Goal: Information Seeking & Learning: Learn about a topic

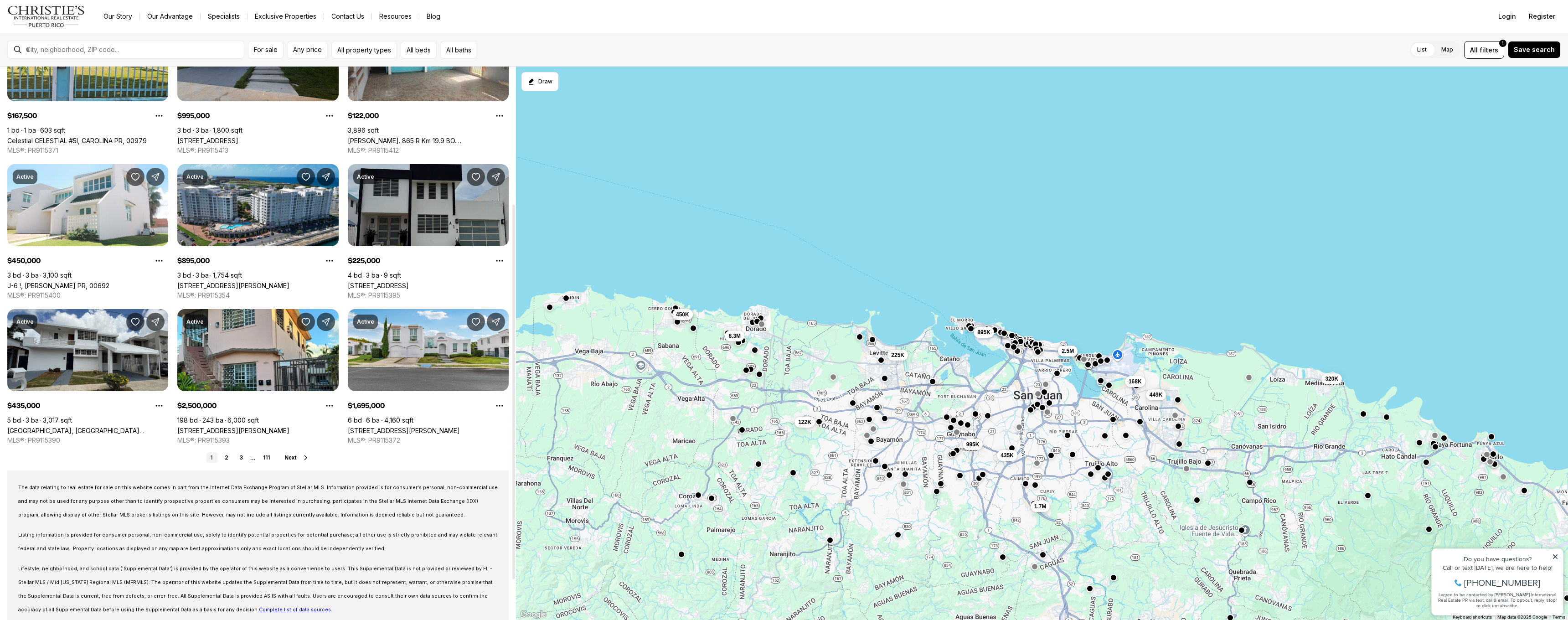
scroll to position [230, 0]
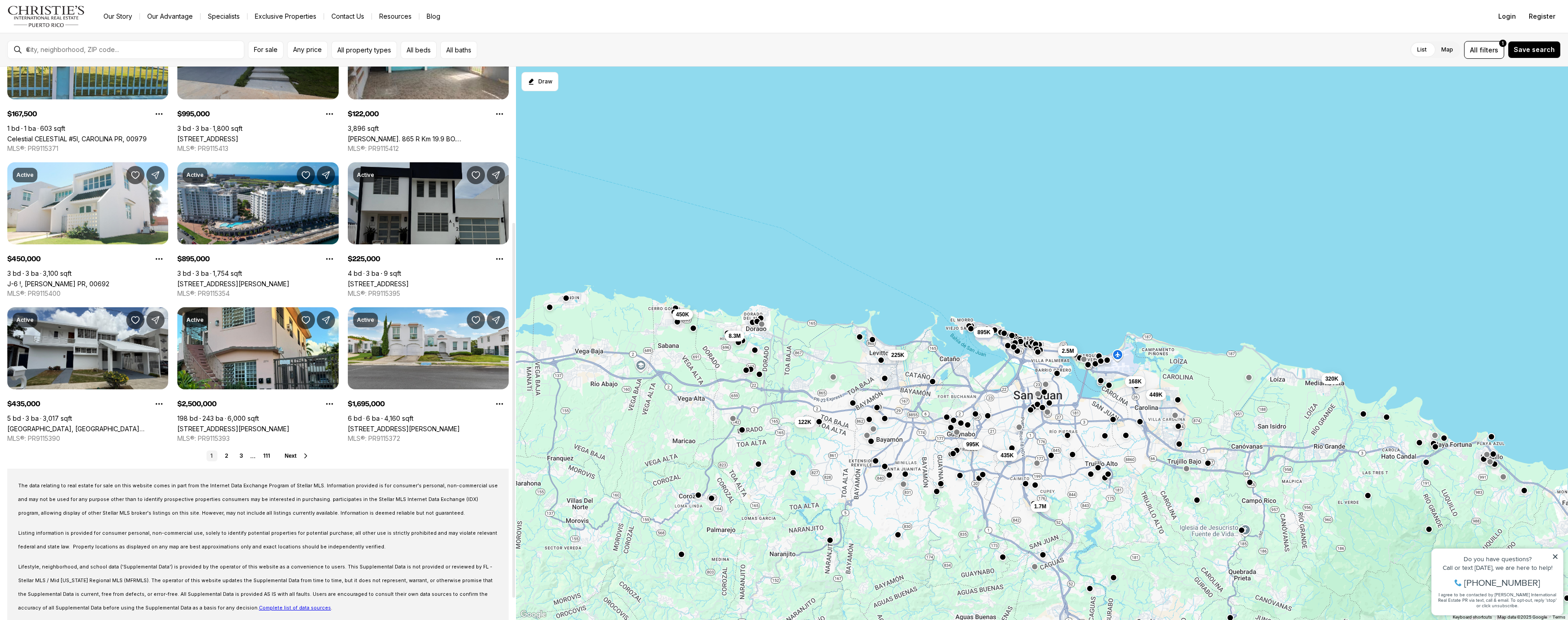
click at [409, 280] on link "Calle 1 VILLAS DE LEVITTOWN #A12, TOA BAJA PR, 00949" at bounding box center [378, 284] width 61 height 8
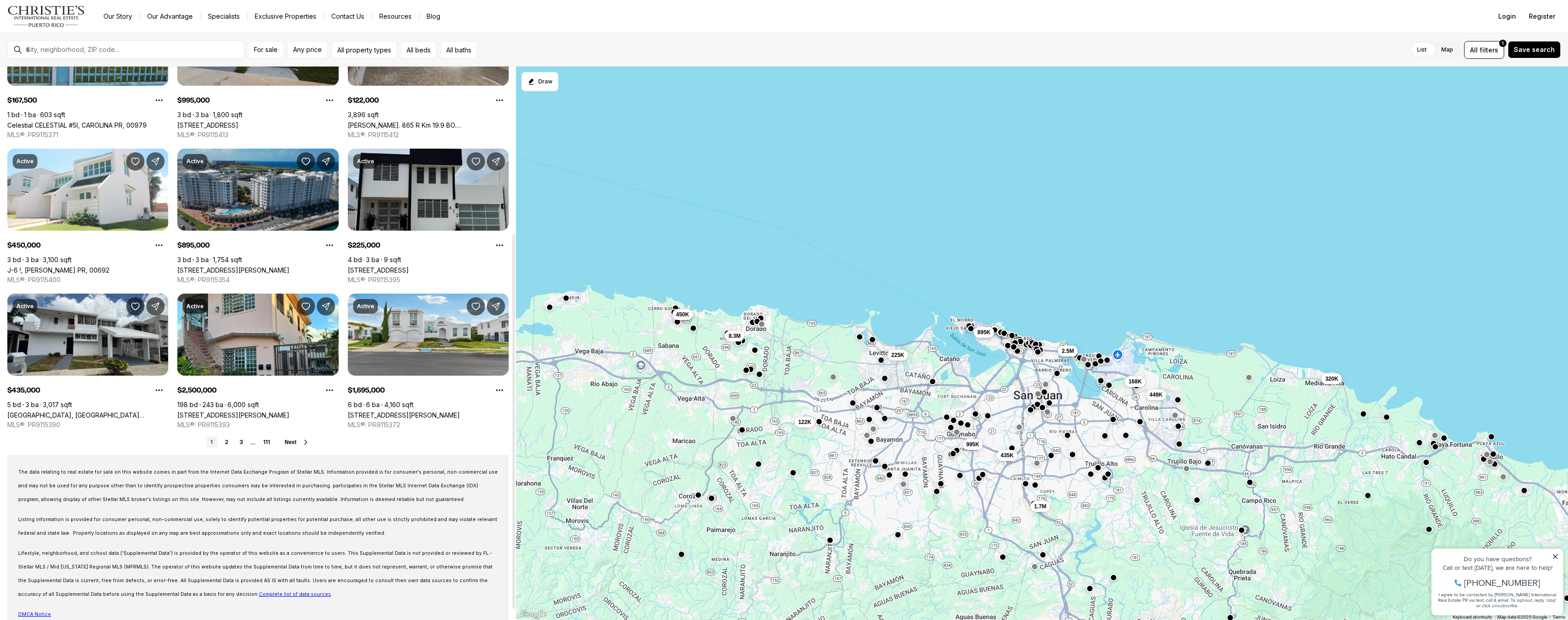
scroll to position [248, 0]
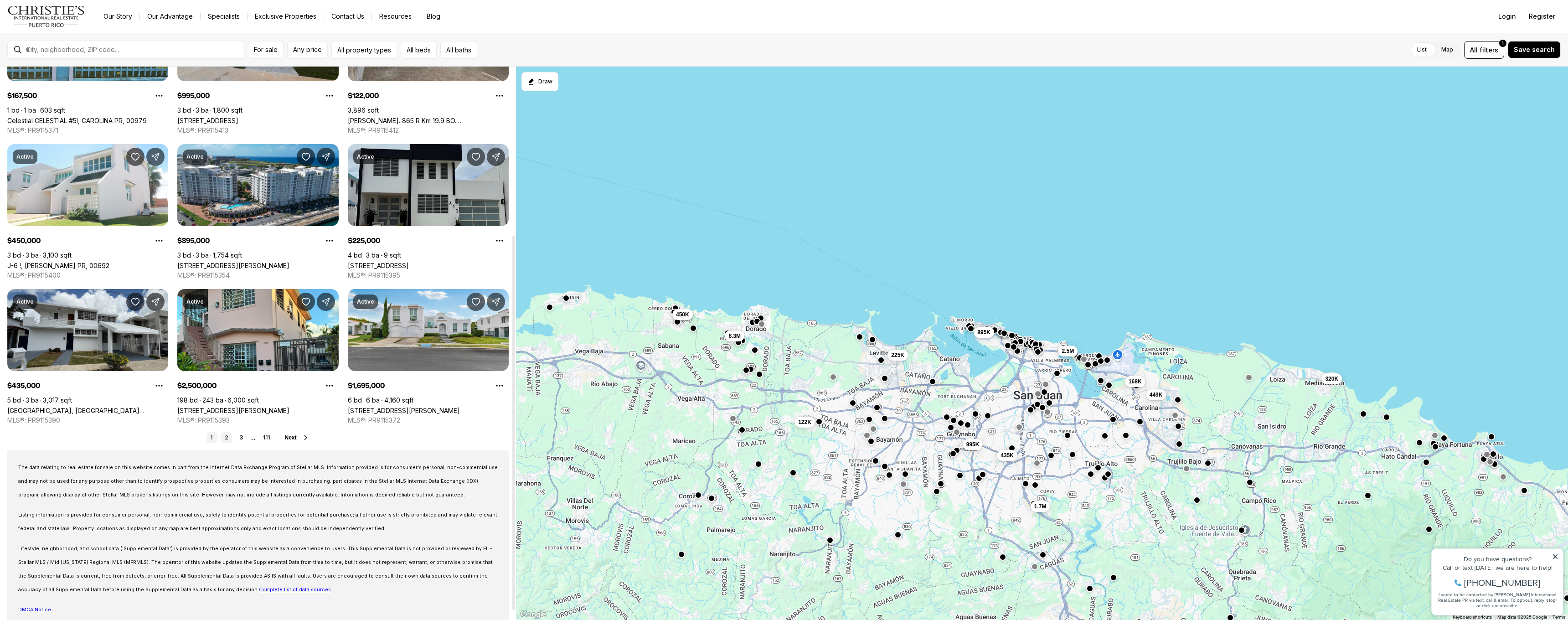
click at [228, 433] on link "2" at bounding box center [226, 438] width 11 height 11
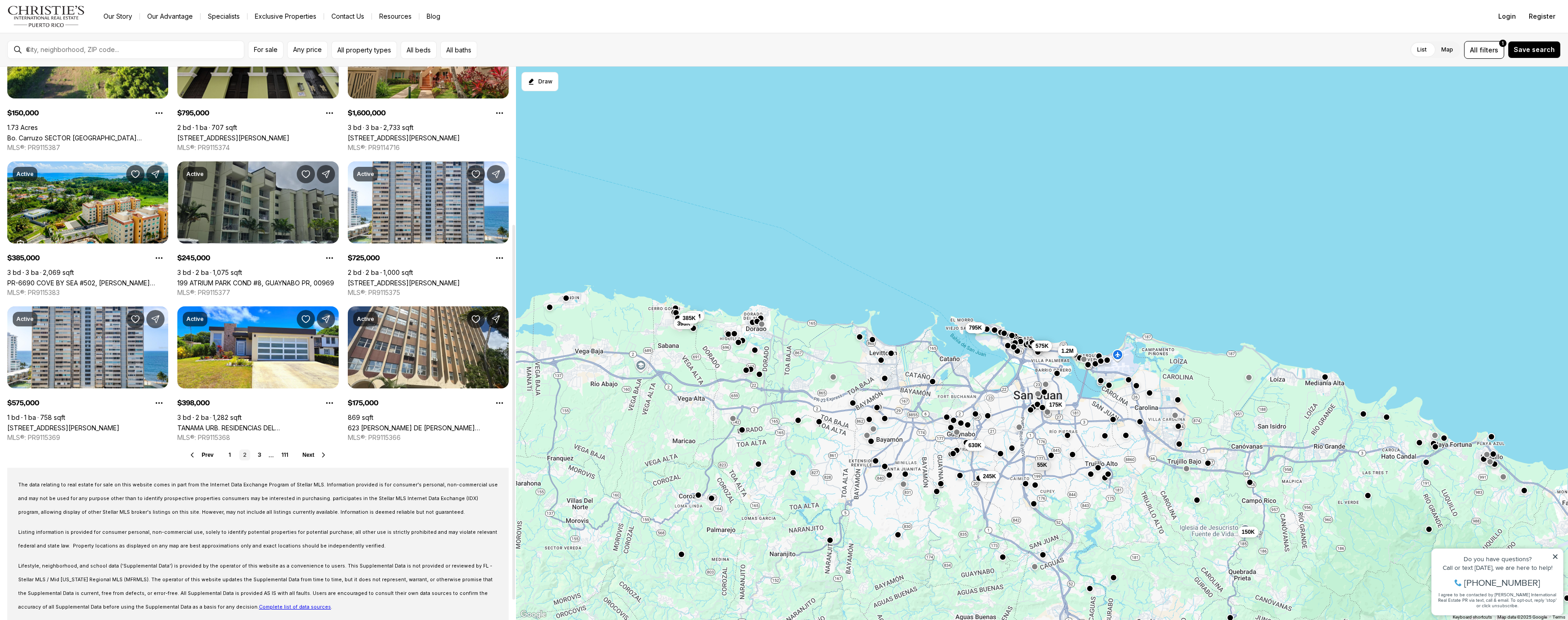
scroll to position [233, 0]
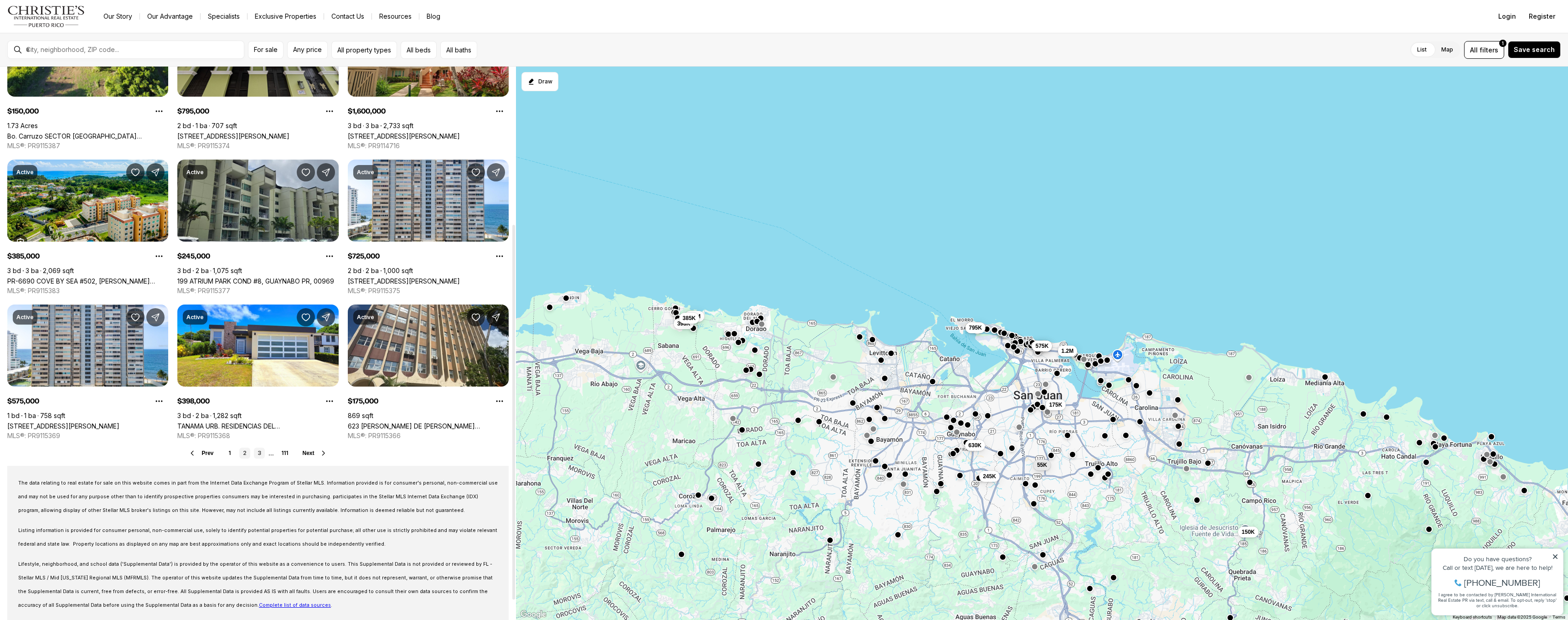
click at [258, 456] on link "3" at bounding box center [259, 453] width 11 height 11
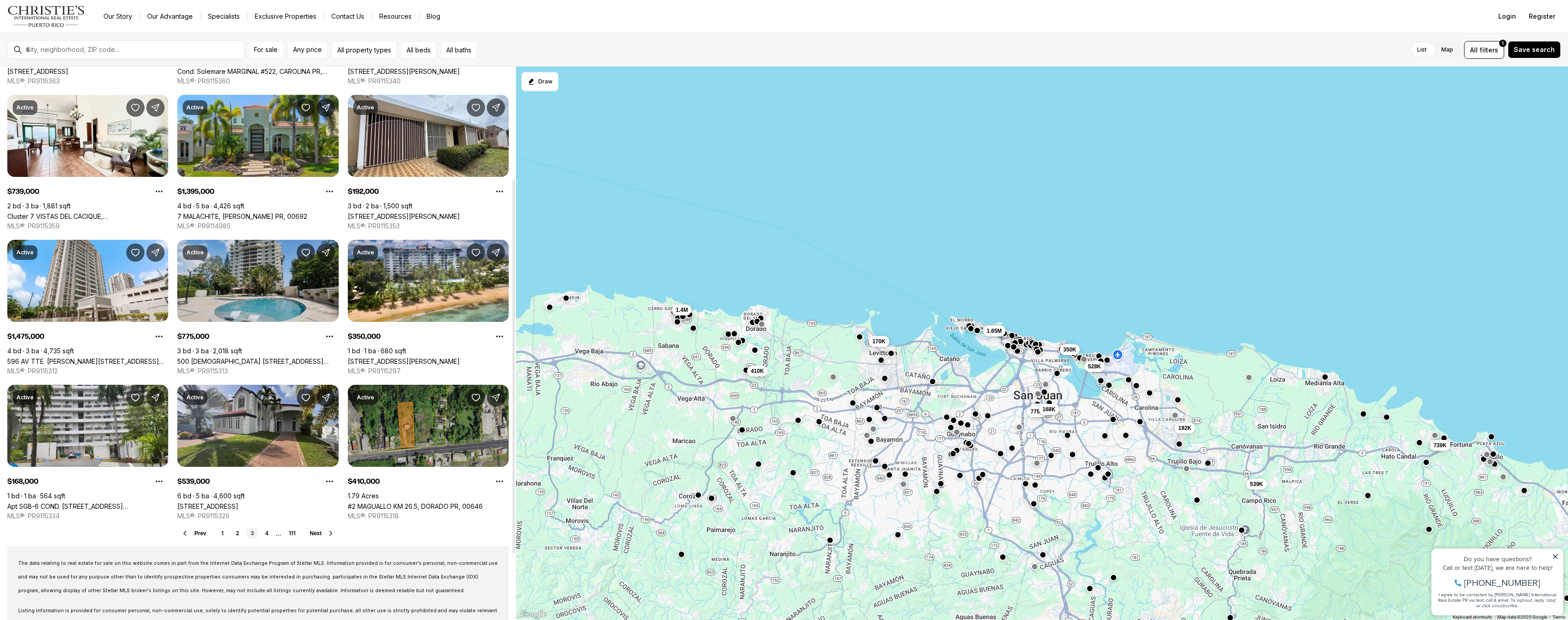
scroll to position [167, 0]
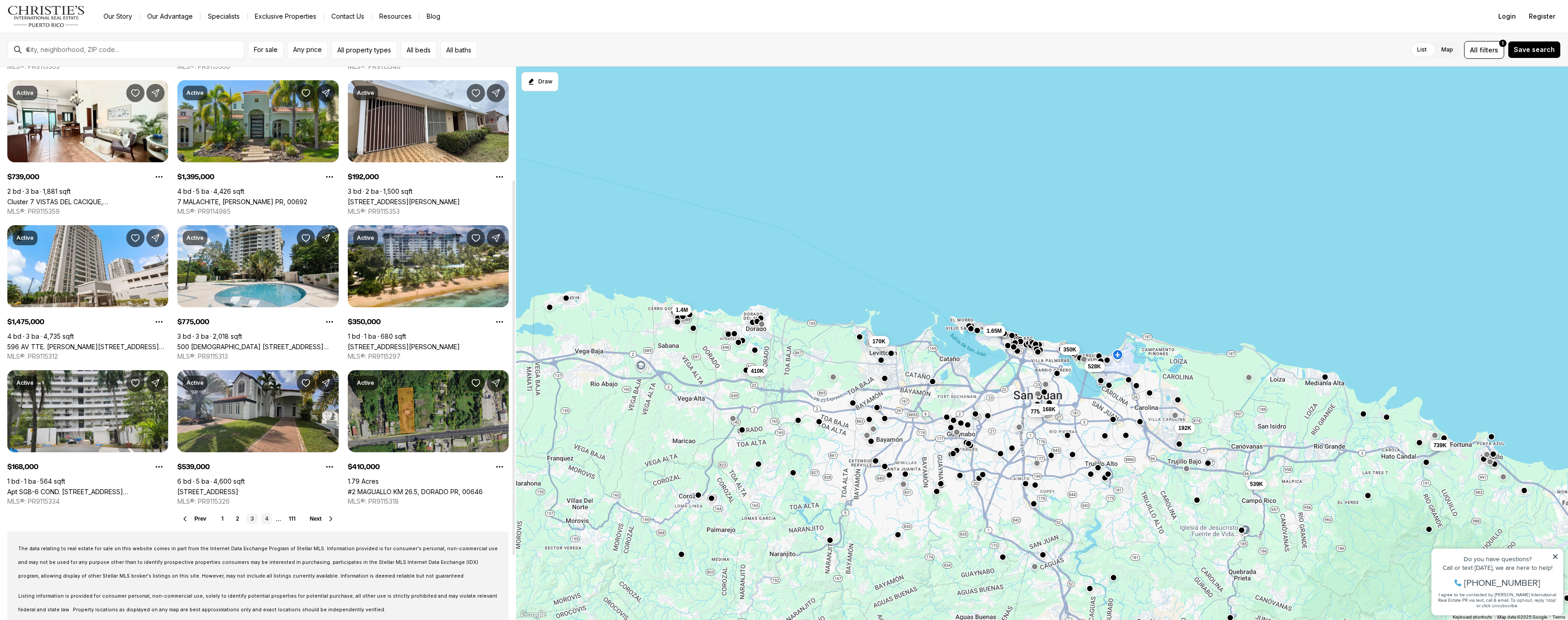
click at [265, 522] on link "4" at bounding box center [267, 519] width 11 height 11
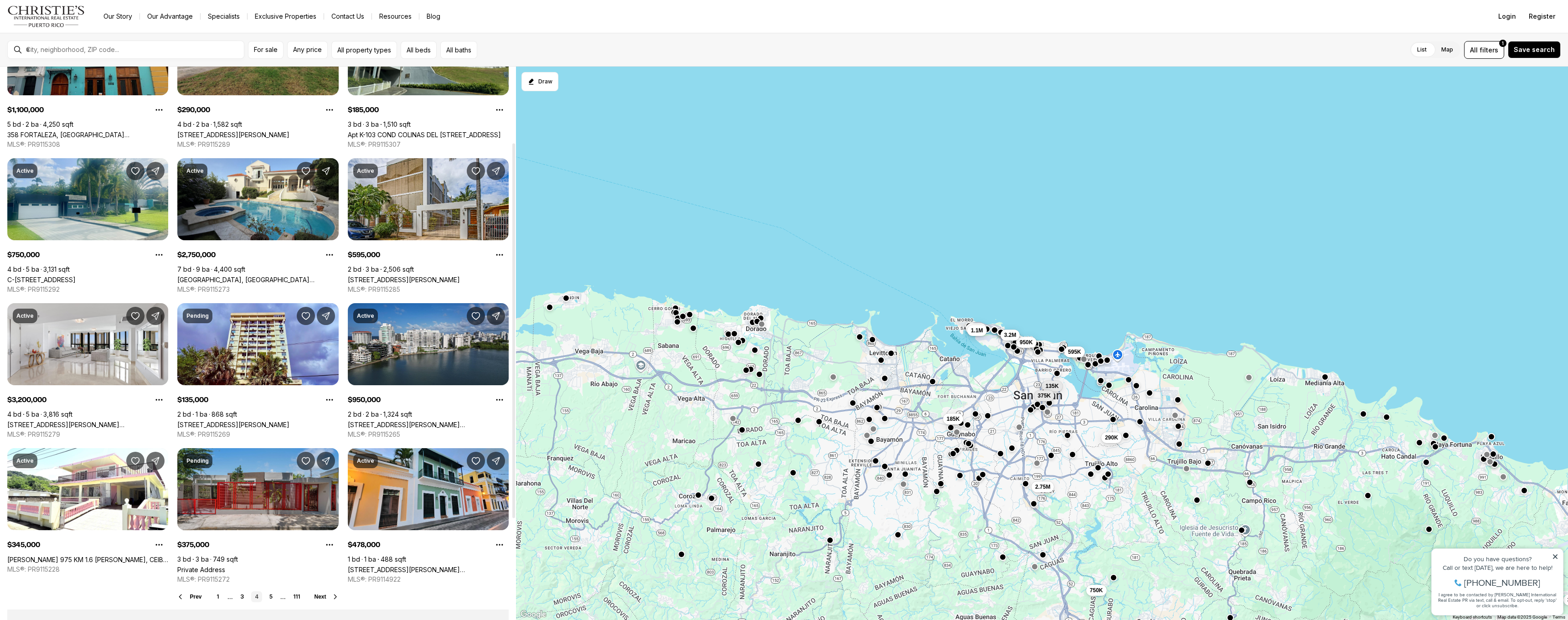
scroll to position [135, 0]
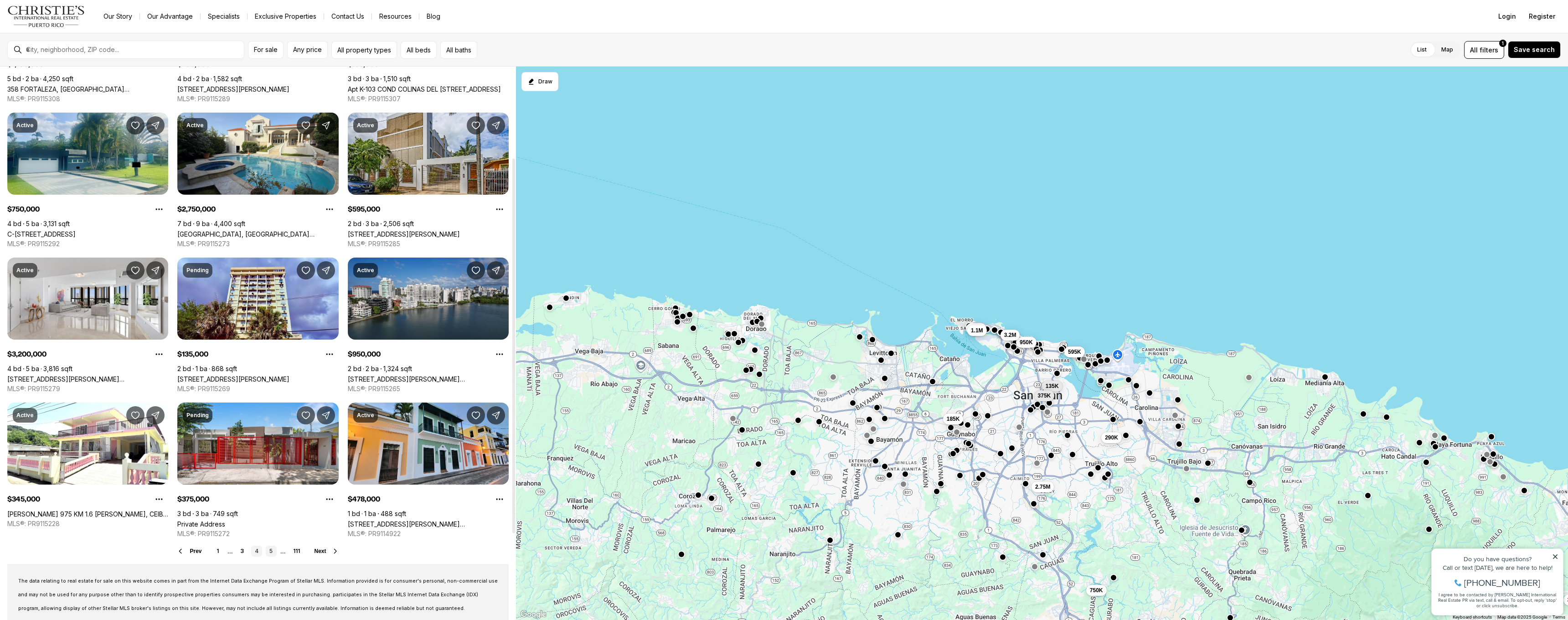
click at [268, 551] on link "5" at bounding box center [271, 551] width 11 height 11
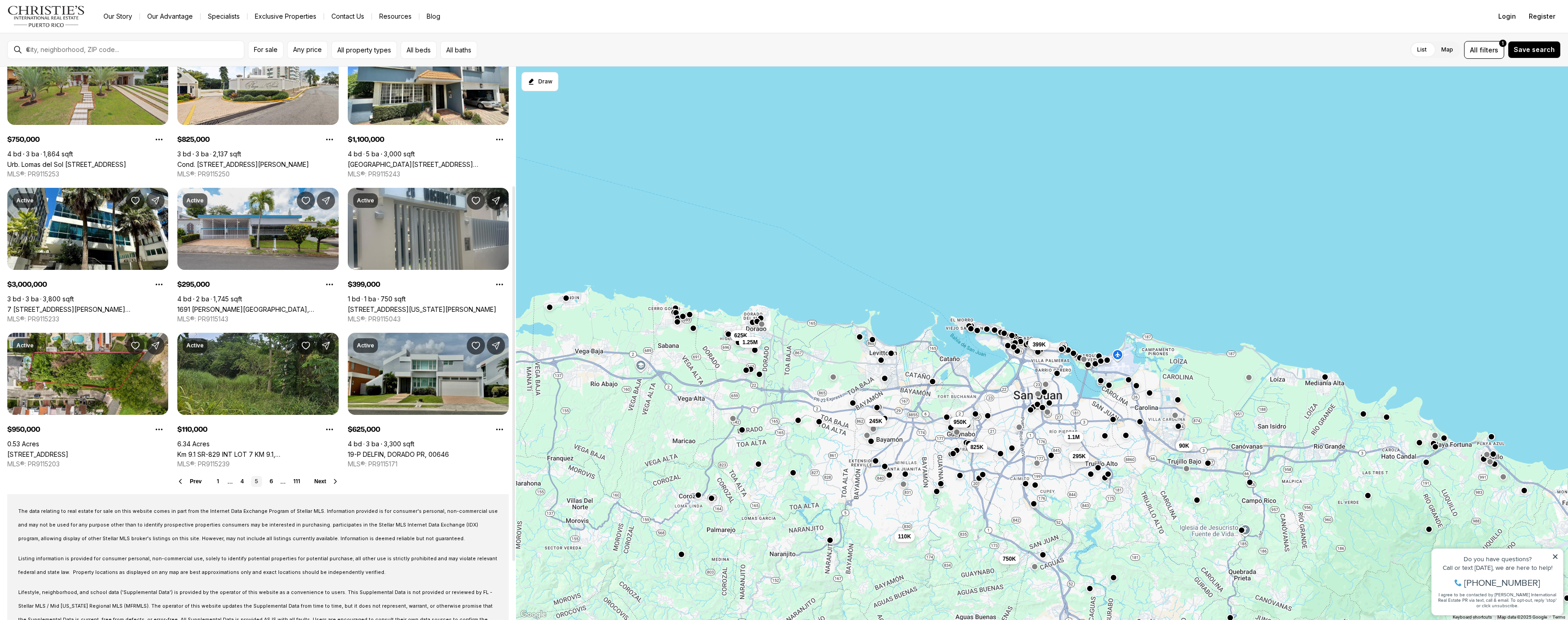
scroll to position [206, 0]
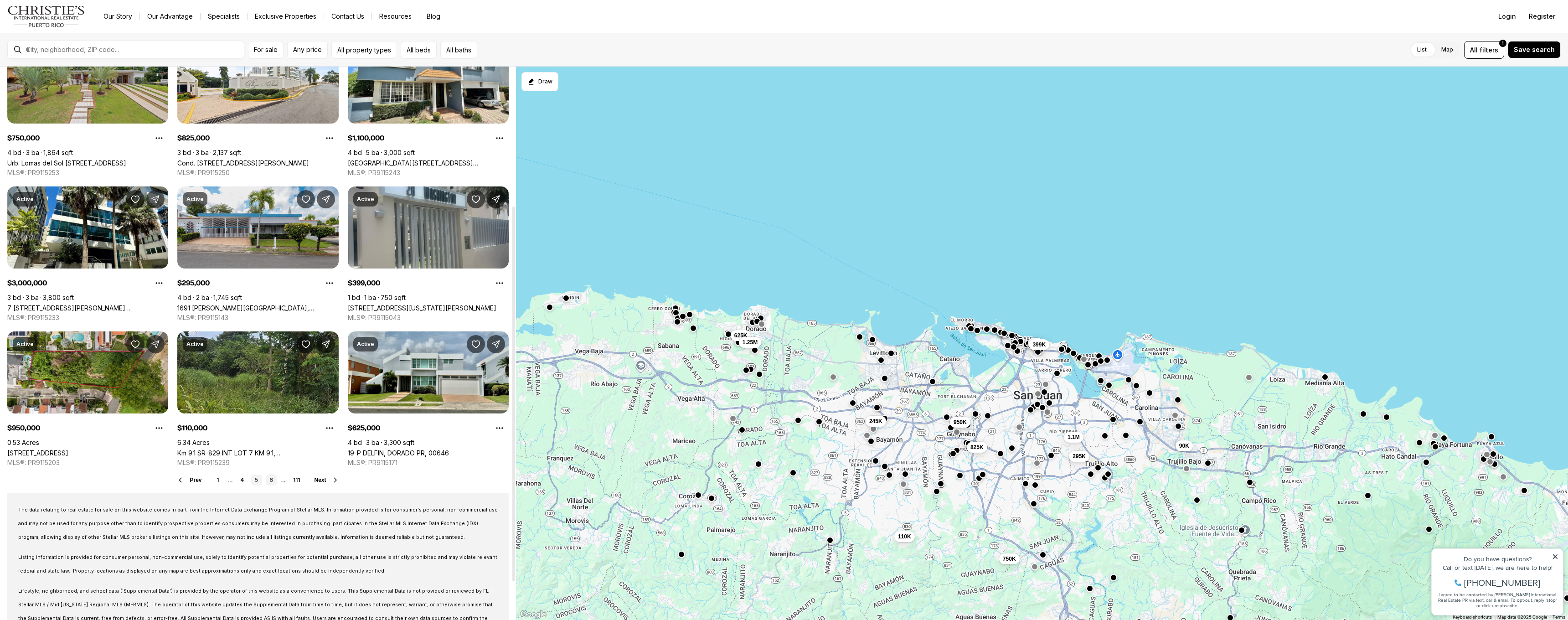
click at [268, 481] on link "6" at bounding box center [271, 481] width 11 height 11
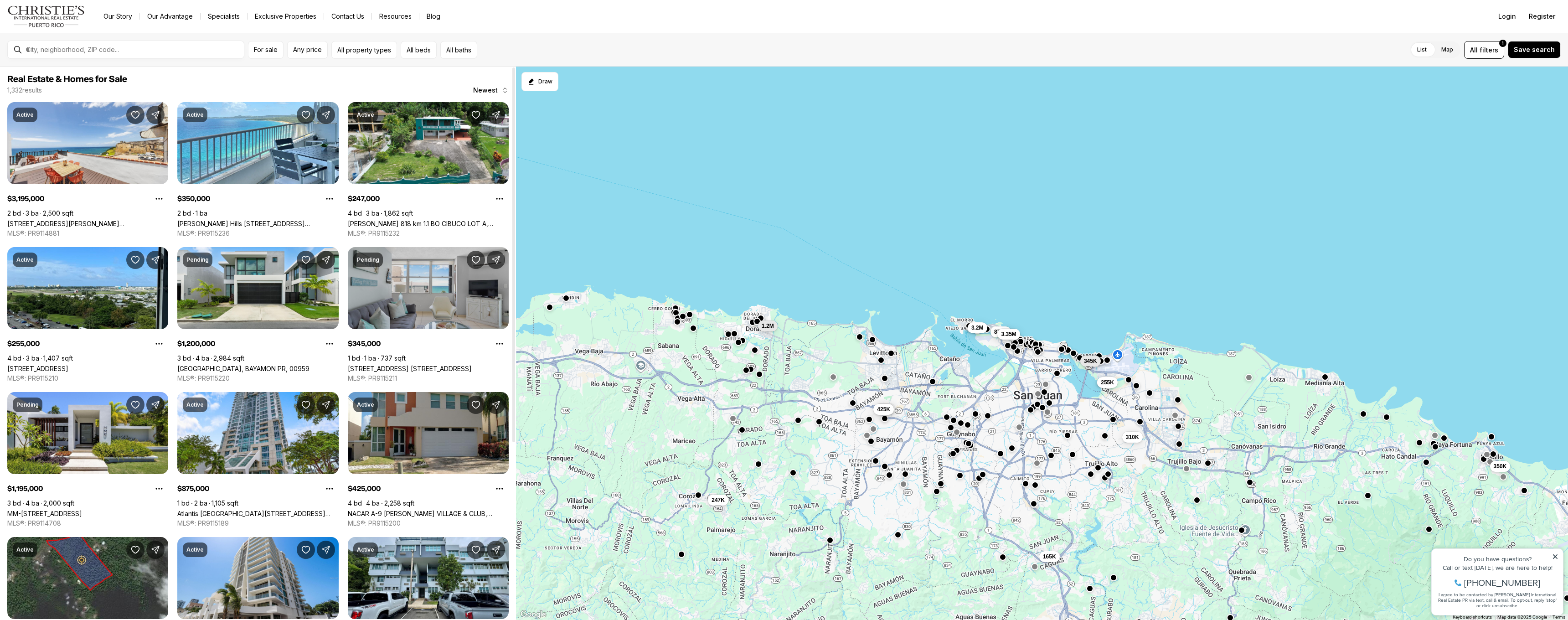
click at [405, 365] on link "3819 AVE. ISLA VERDE AVE #7A, CAROLINA PR, 00979" at bounding box center [410, 368] width 124 height 8
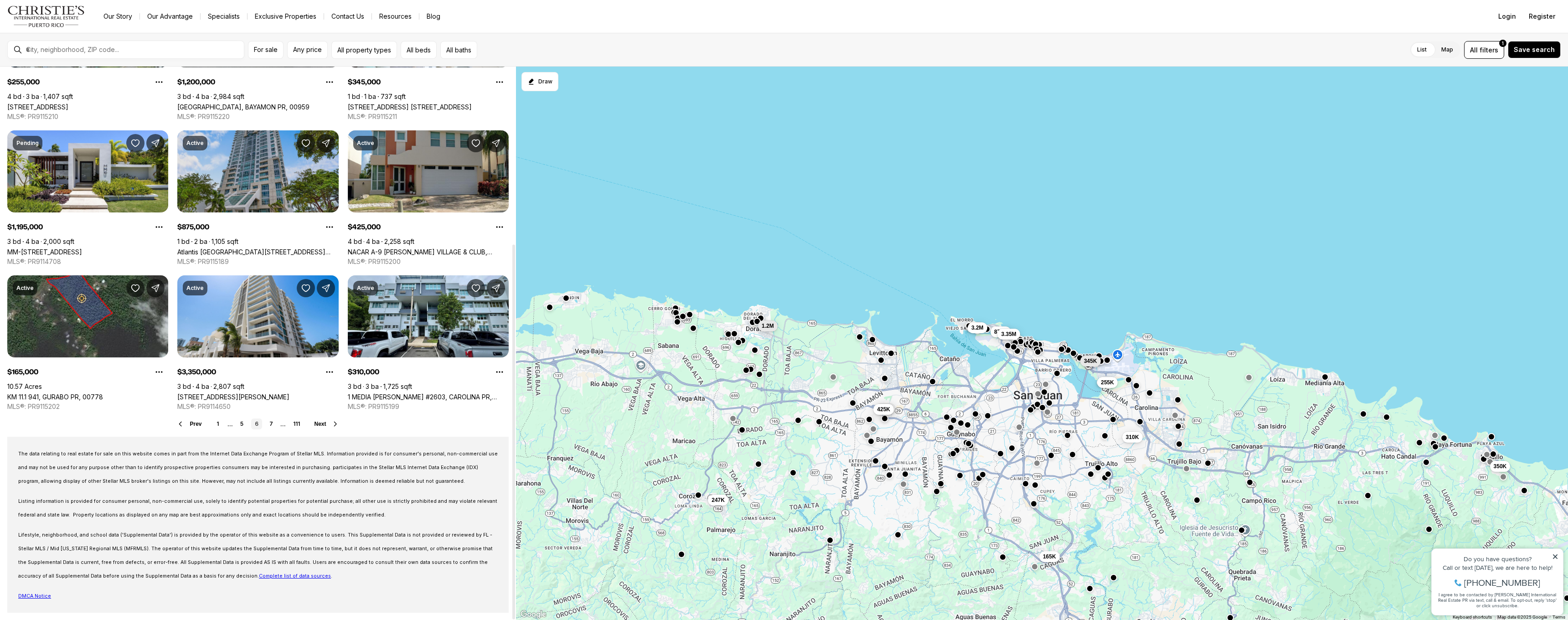
scroll to position [262, 0]
click at [270, 425] on link "7" at bounding box center [271, 424] width 11 height 11
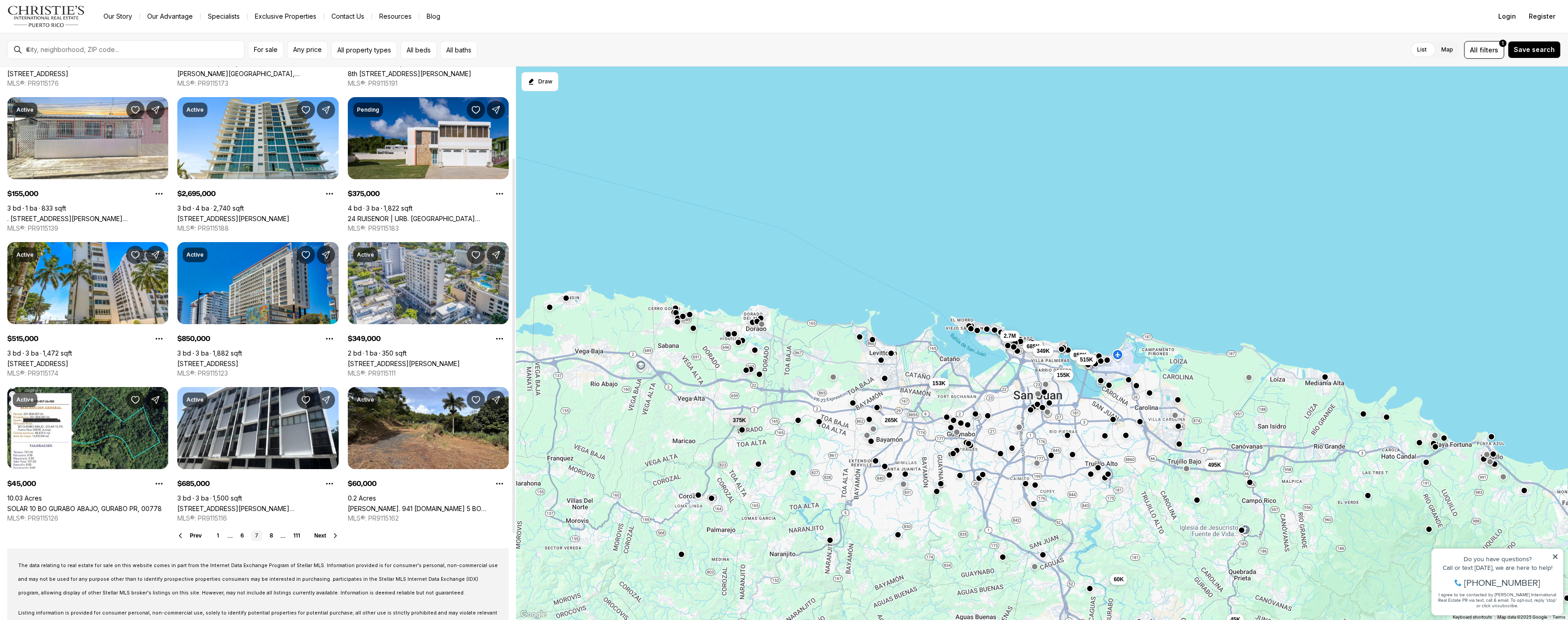
scroll to position [151, 0]
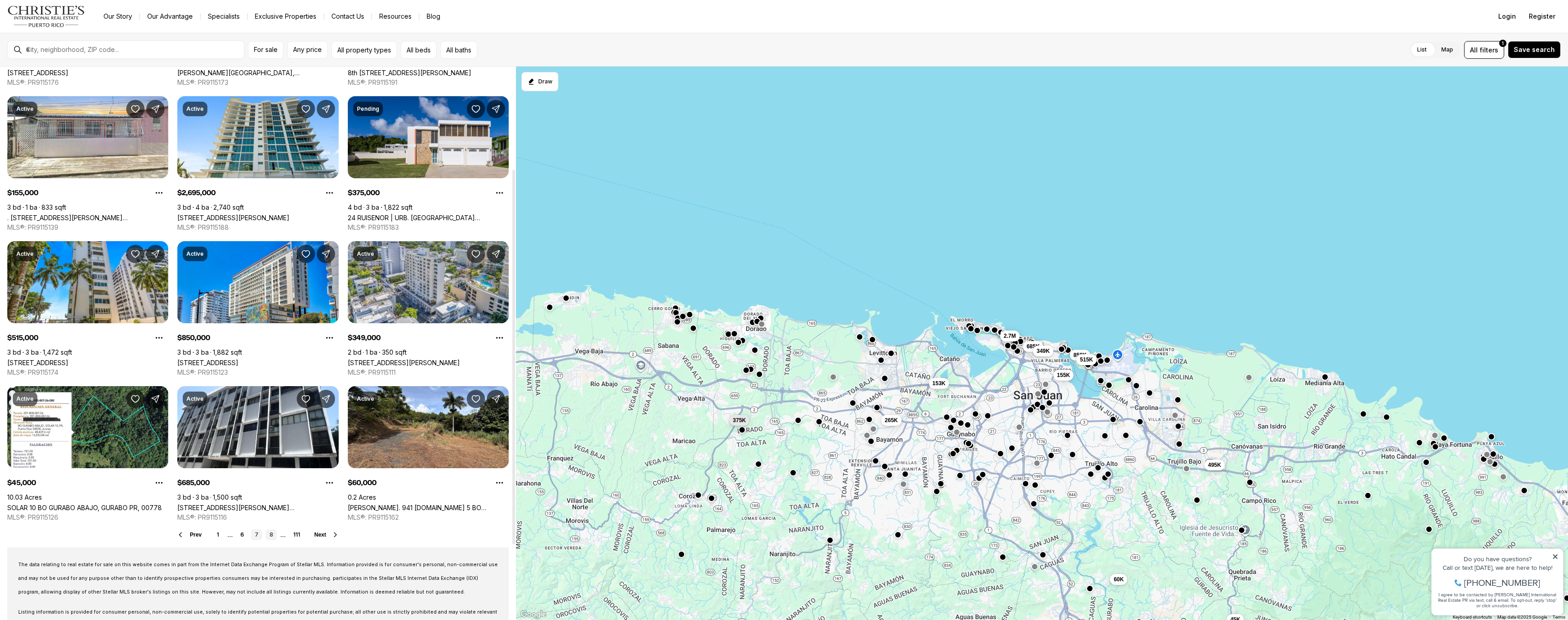
click at [271, 535] on link "8" at bounding box center [271, 535] width 11 height 11
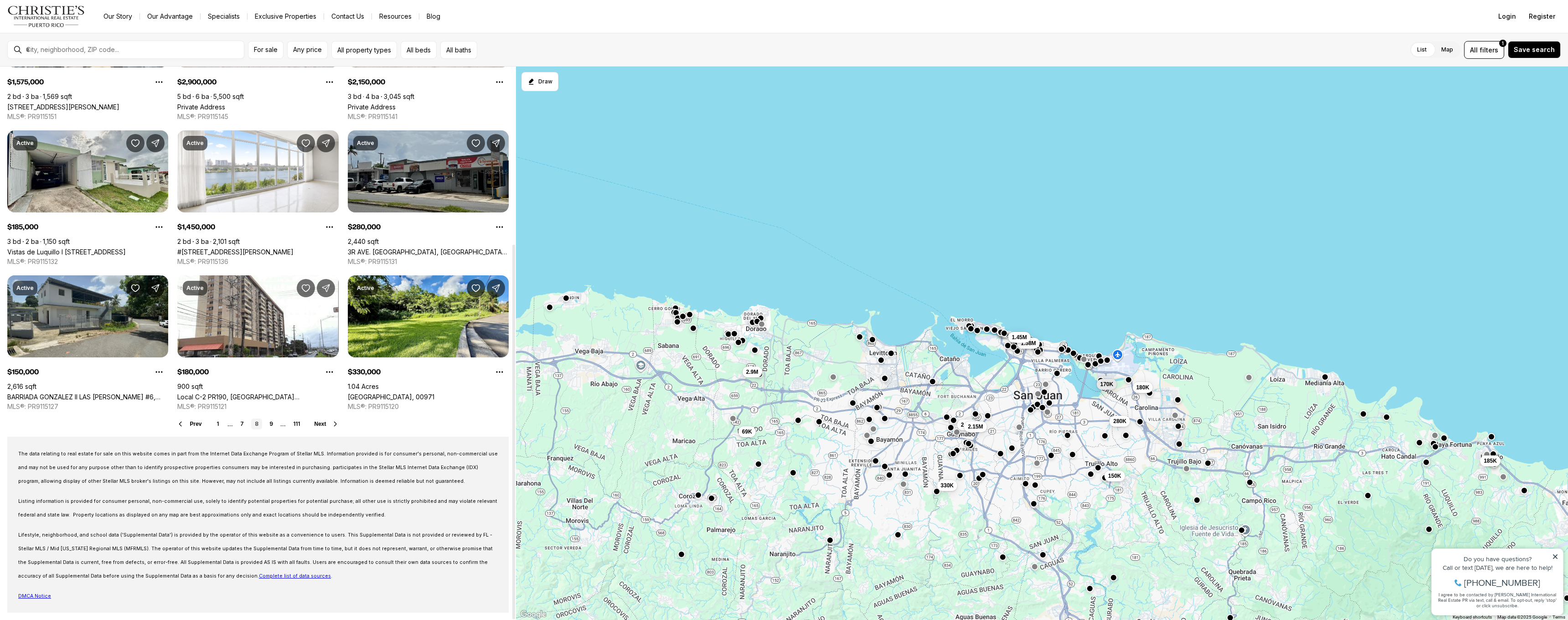
scroll to position [262, 0]
click at [271, 423] on link "9" at bounding box center [271, 424] width 11 height 11
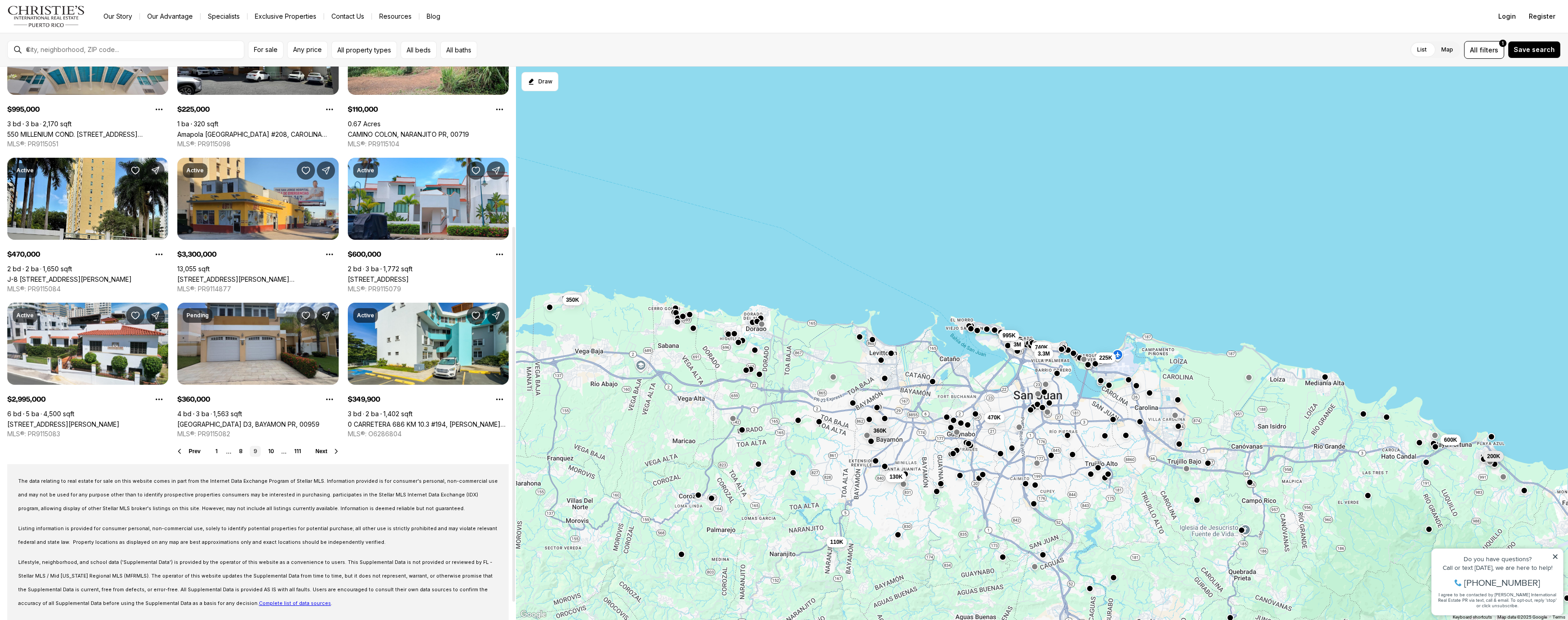
scroll to position [236, 0]
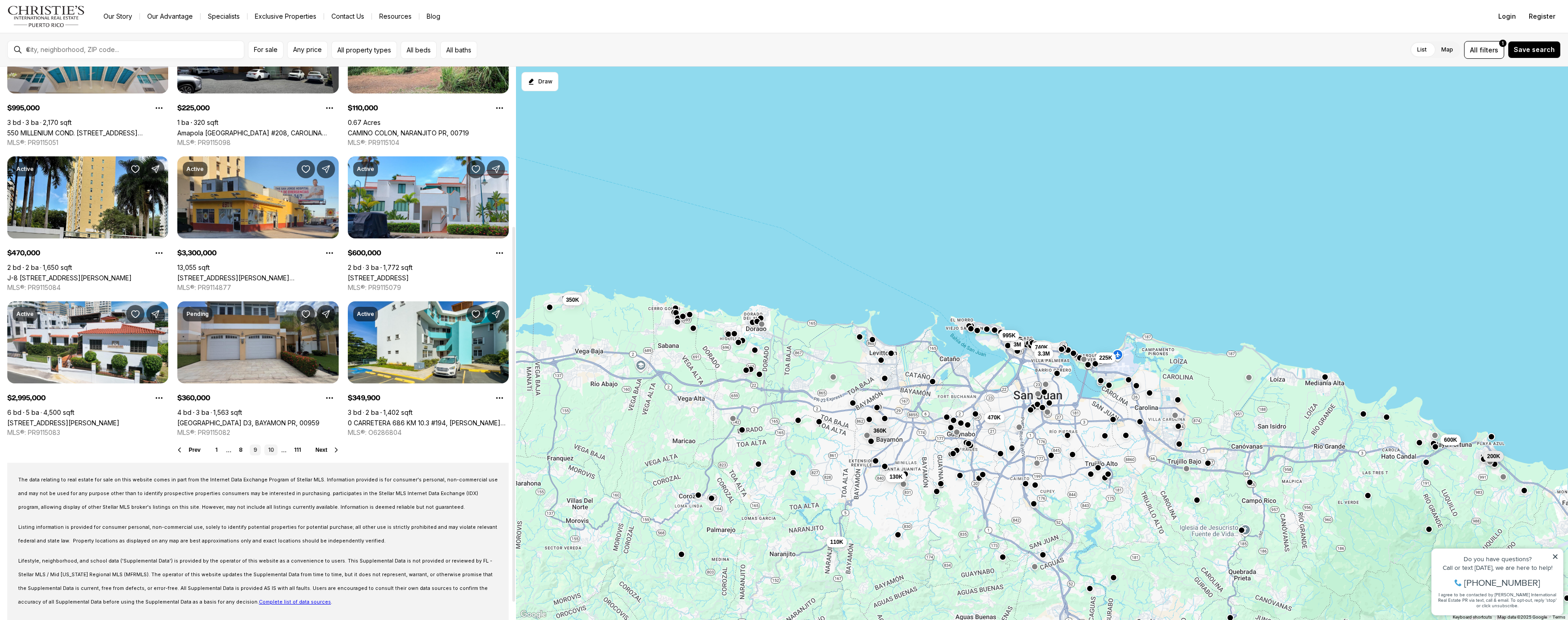
click at [273, 451] on link "10" at bounding box center [271, 450] width 13 height 11
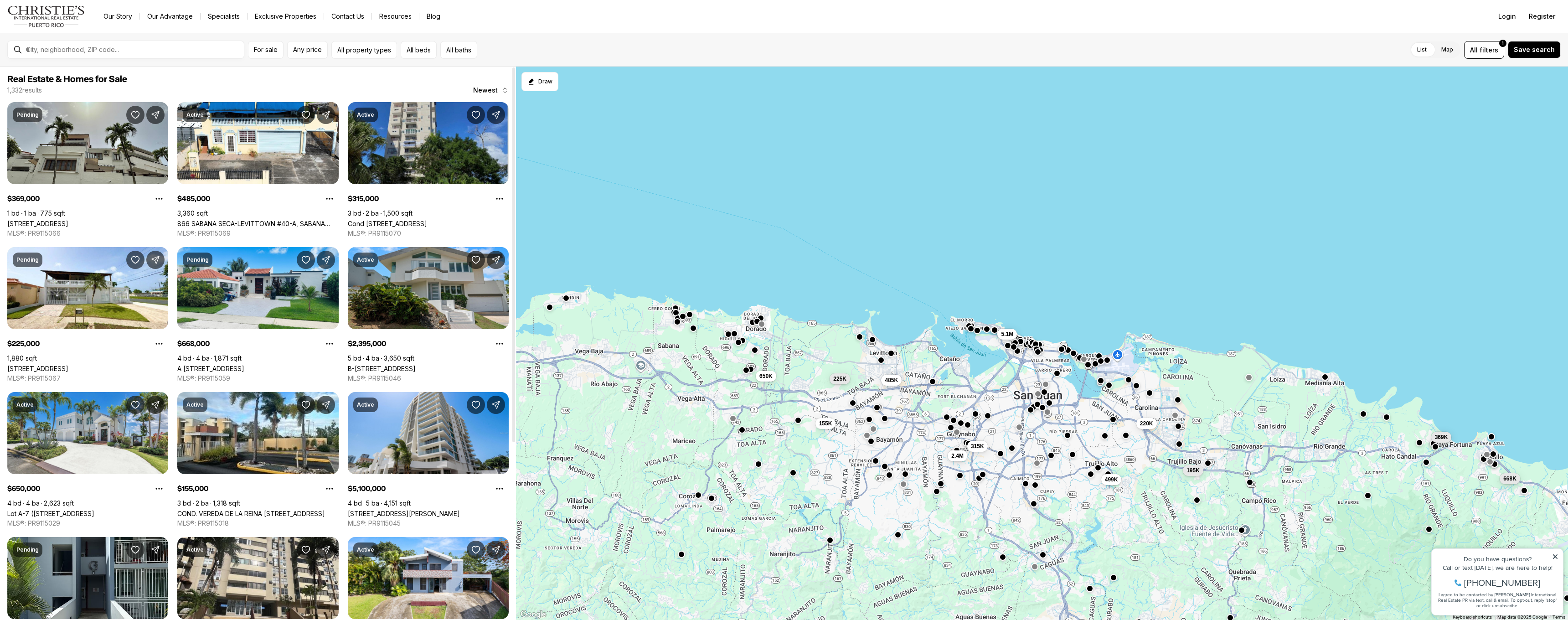
click at [405, 220] on link "Cond [STREET_ADDRESS]" at bounding box center [387, 224] width 79 height 8
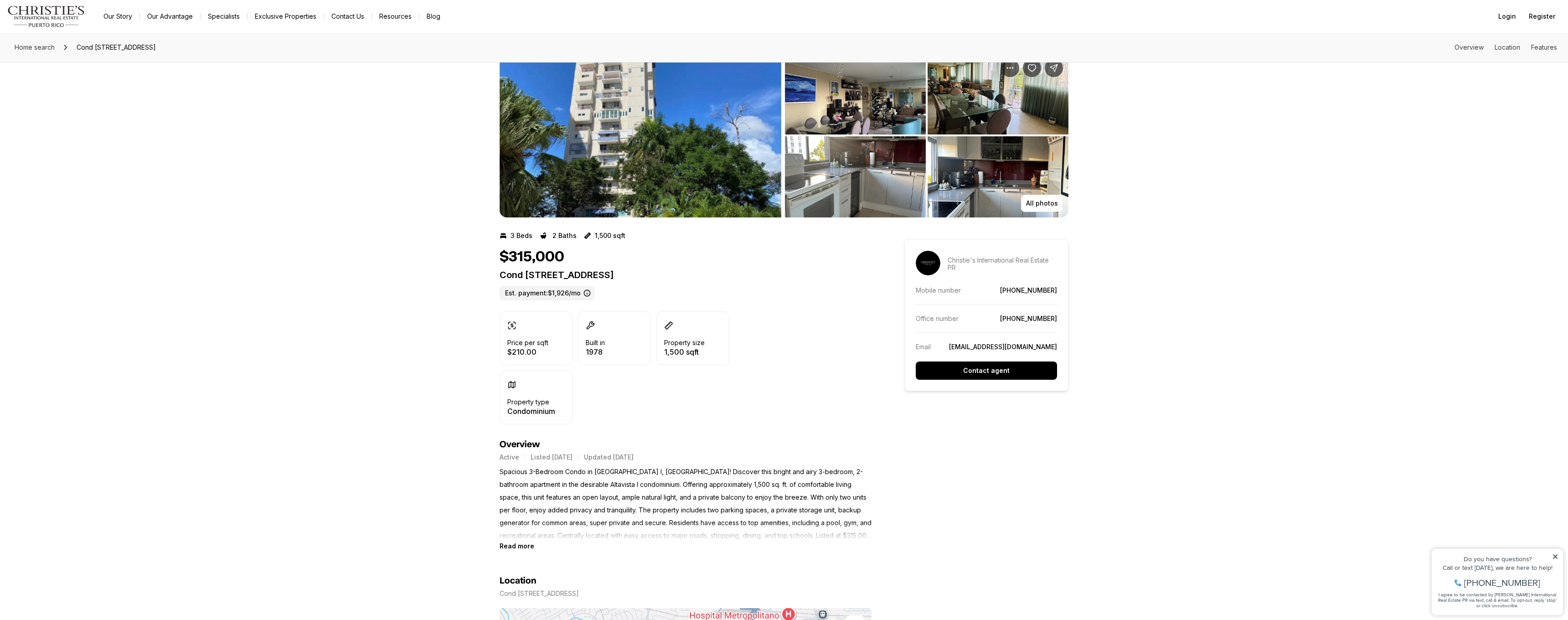
scroll to position [23, 0]
click at [529, 346] on p "Price per sqft" at bounding box center [527, 343] width 41 height 7
